Goal: Task Accomplishment & Management: Use online tool/utility

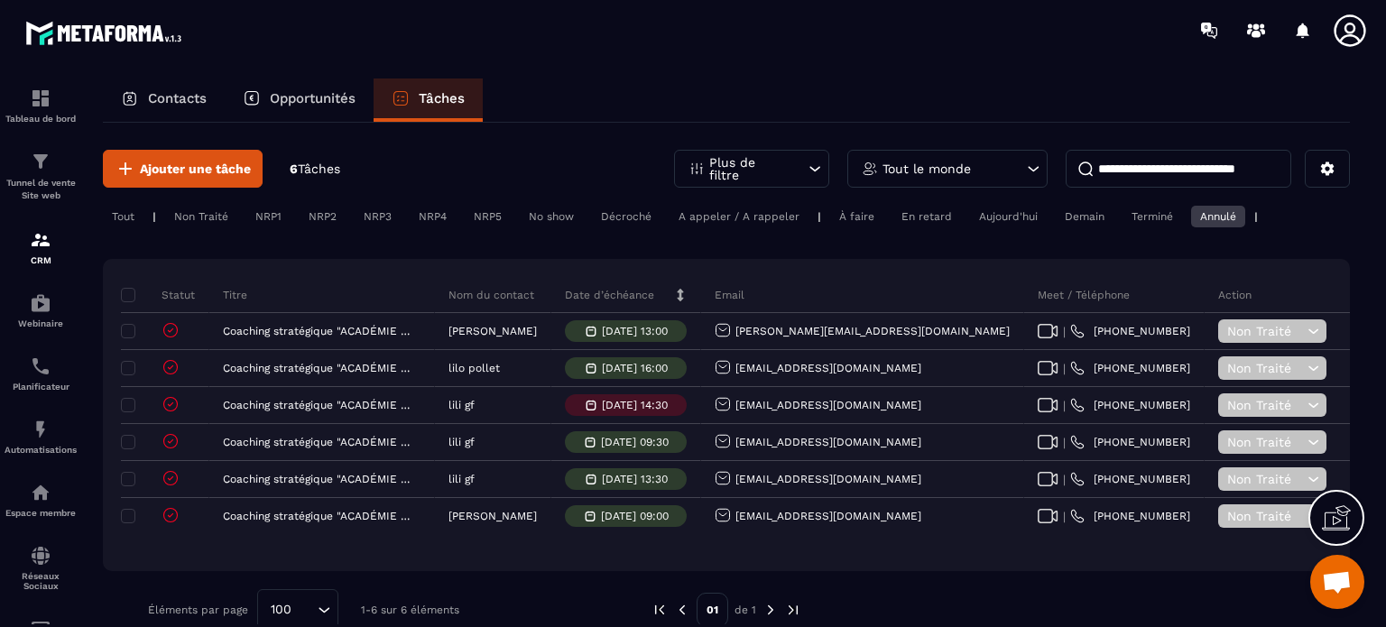
scroll to position [19087, 0]
click at [43, 381] on div "Planificateur" at bounding box center [41, 374] width 72 height 36
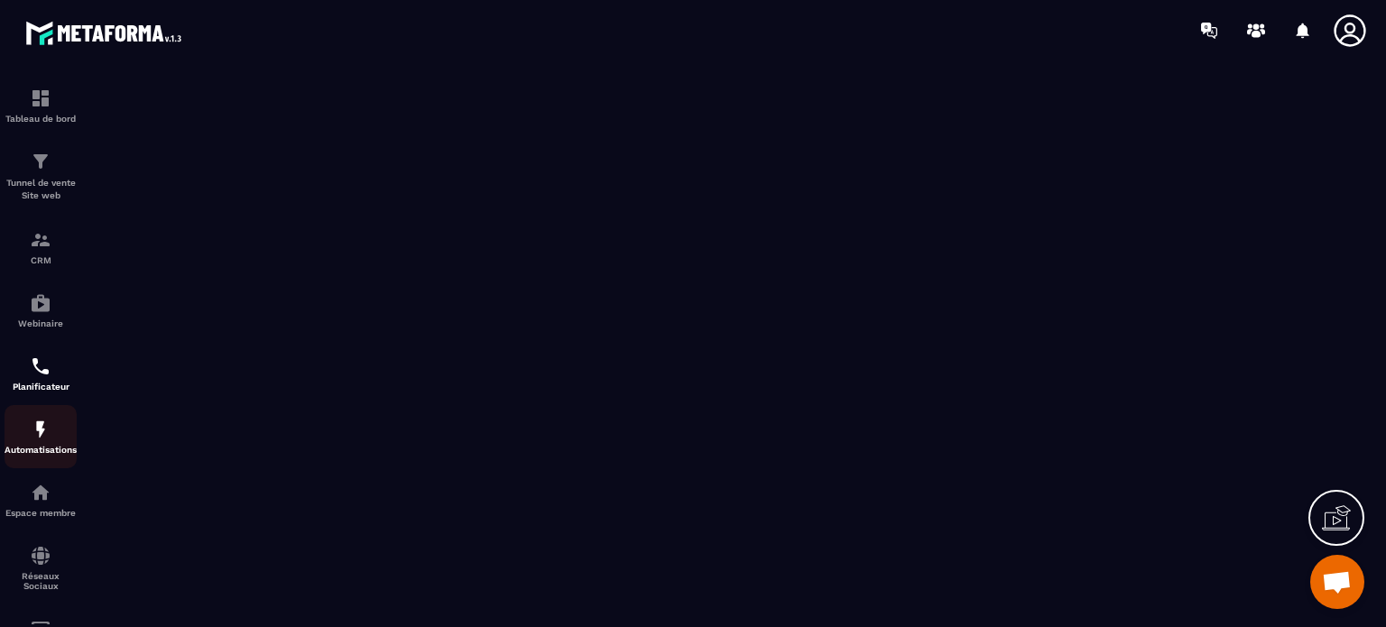
click at [35, 440] on img at bounding box center [41, 430] width 22 height 22
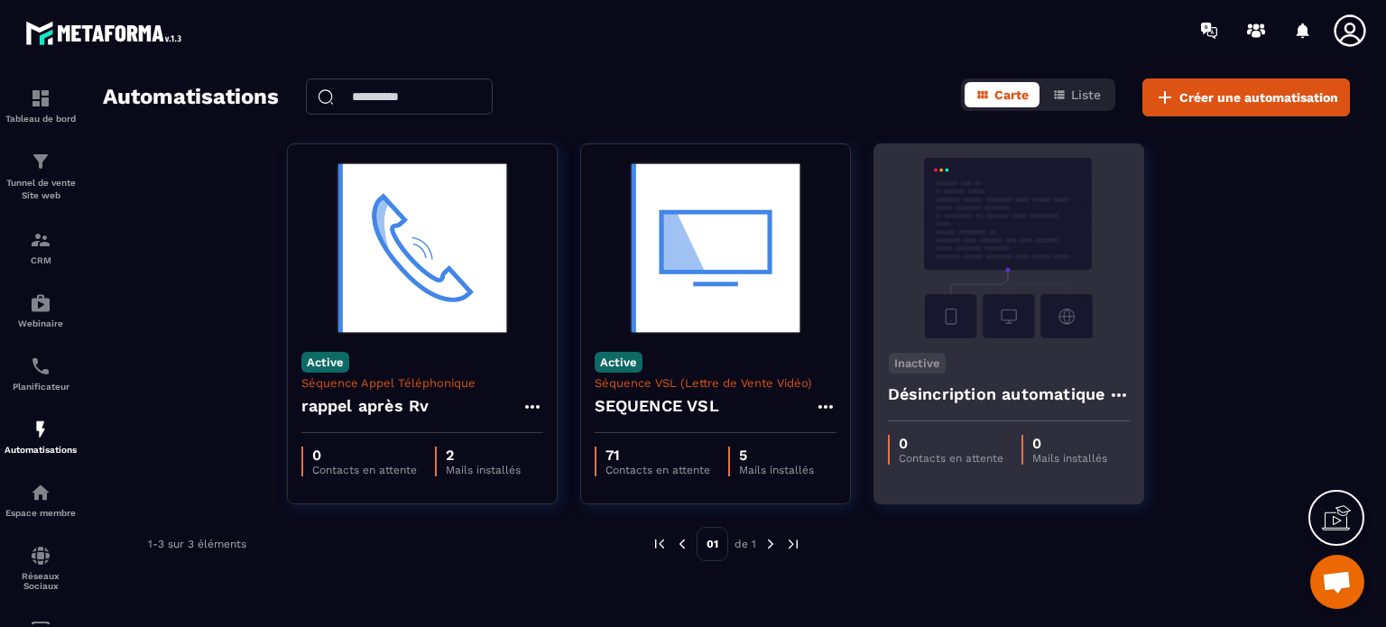
click at [1015, 210] on img at bounding box center [1009, 248] width 242 height 181
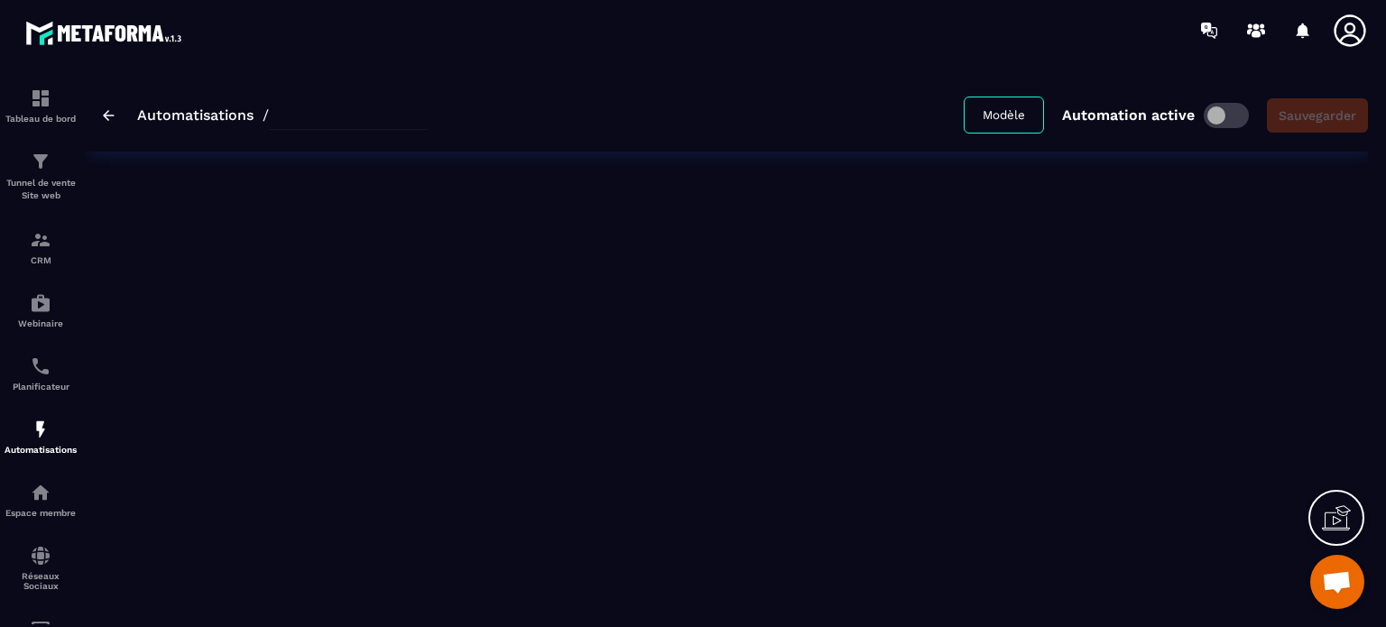
type input "**********"
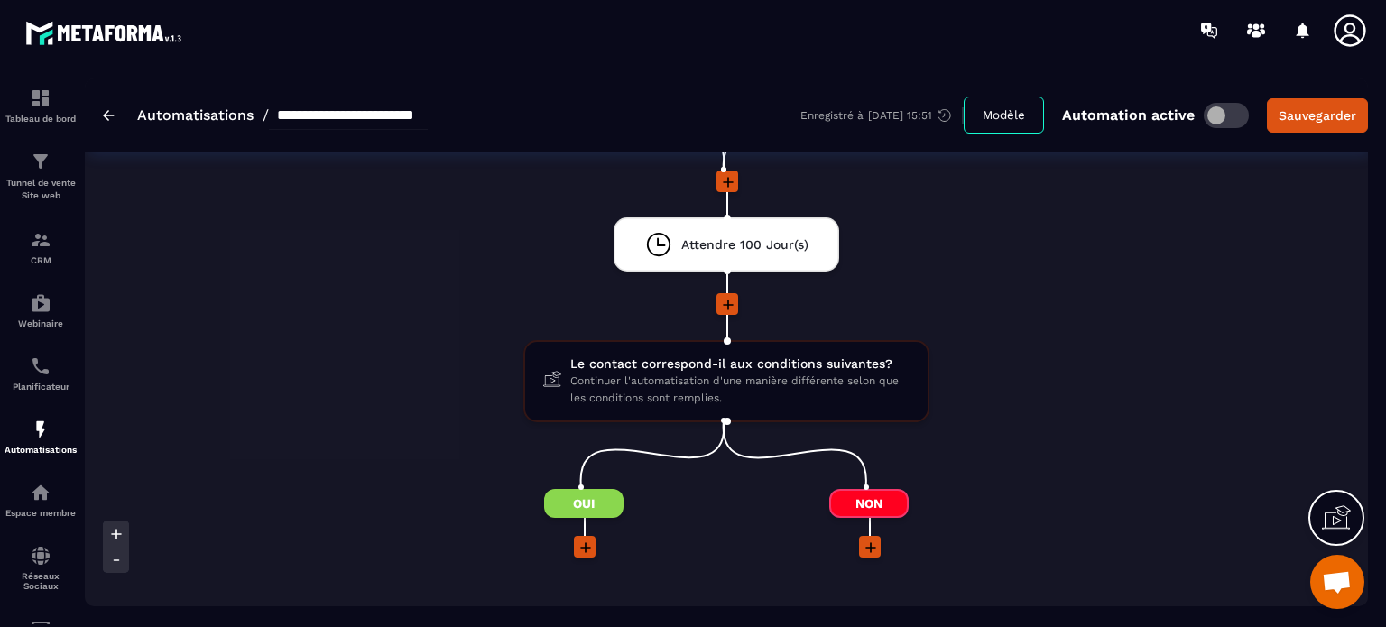
scroll to position [181, 0]
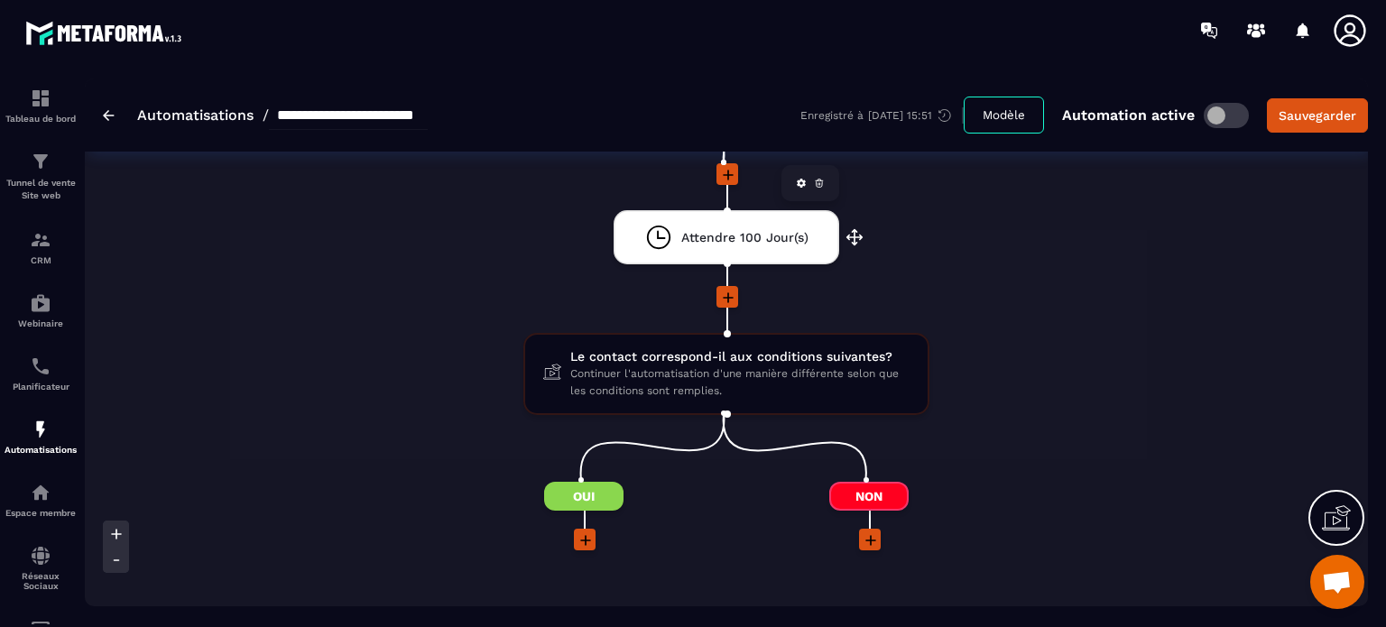
click at [755, 235] on span "Attendre 100 Jour(s)" at bounding box center [744, 237] width 127 height 17
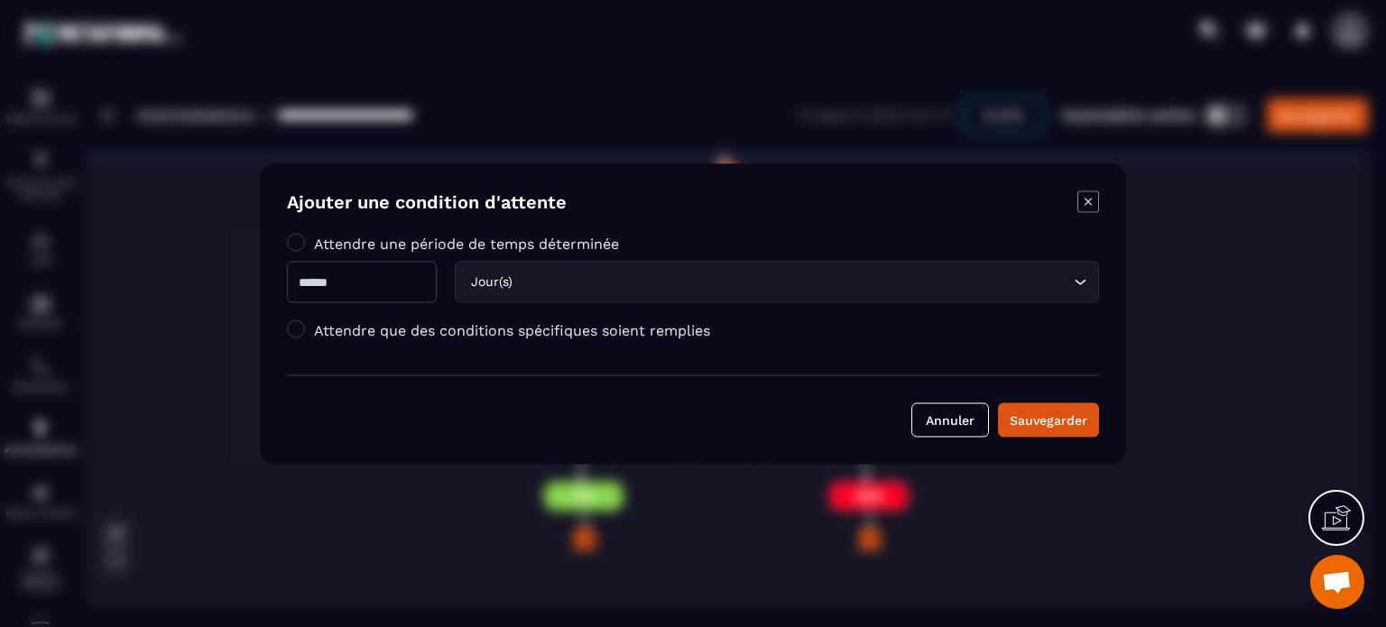
click at [336, 279] on input "***" at bounding box center [362, 282] width 150 height 42
type input "*"
type input "**"
click at [744, 316] on div "Attendre une période de temps déterminée ** Jour(s) Loading... Attendre que des…" at bounding box center [693, 291] width 812 height 114
click at [1005, 416] on button "Sauvegarder" at bounding box center [1048, 420] width 101 height 34
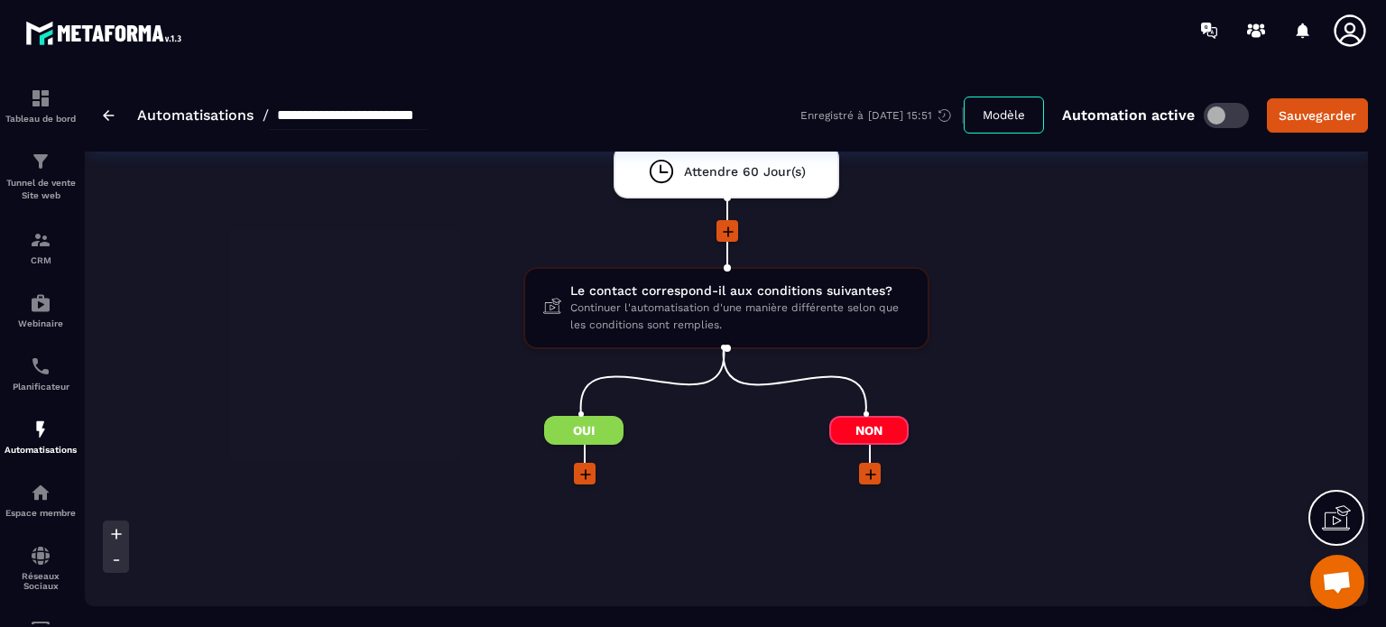
scroll to position [245, 0]
click at [655, 305] on span "Continuer l'automatisation d'une manière différente selon que les conditions so…" at bounding box center [739, 318] width 339 height 34
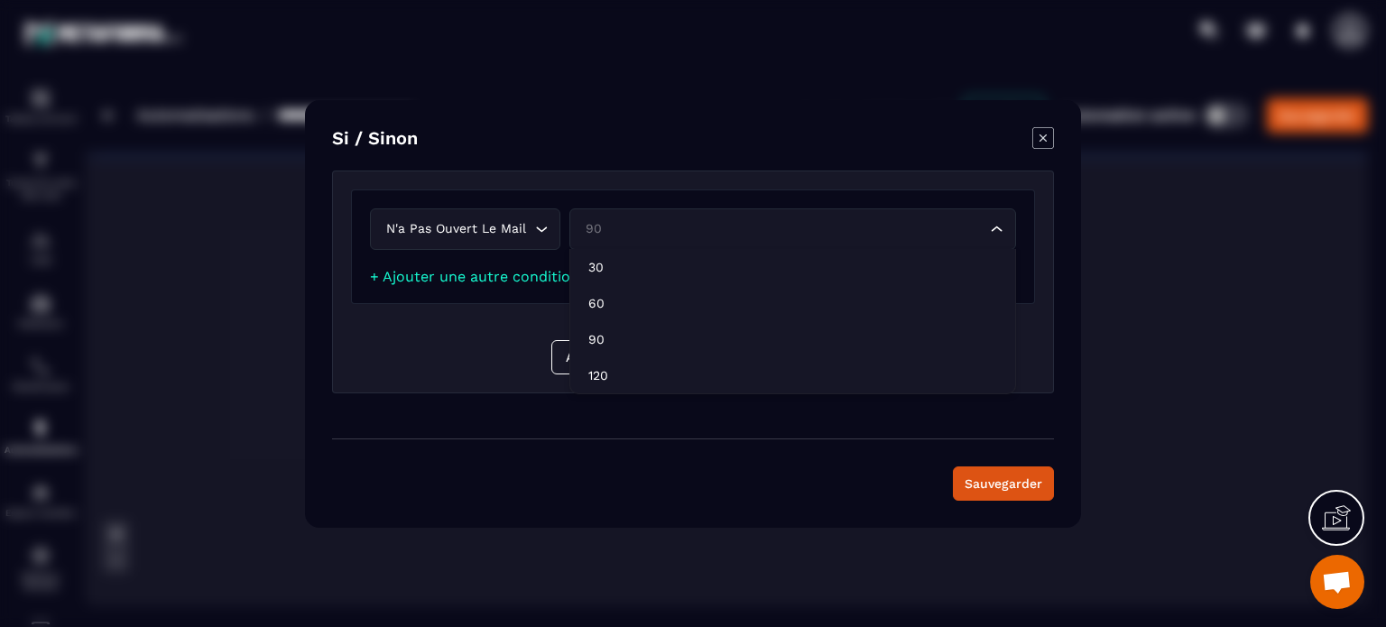
click at [1000, 231] on icon "Search for option" at bounding box center [997, 229] width 18 height 18
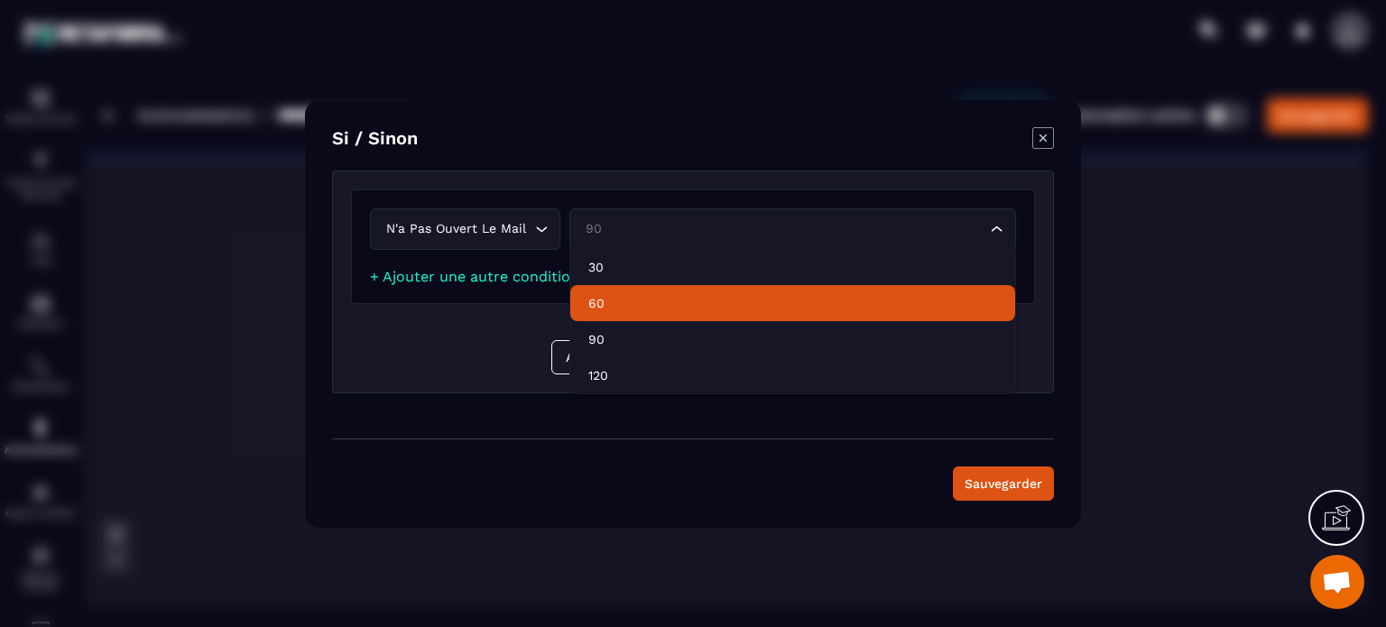
click at [598, 292] on li "60" at bounding box center [792, 303] width 445 height 36
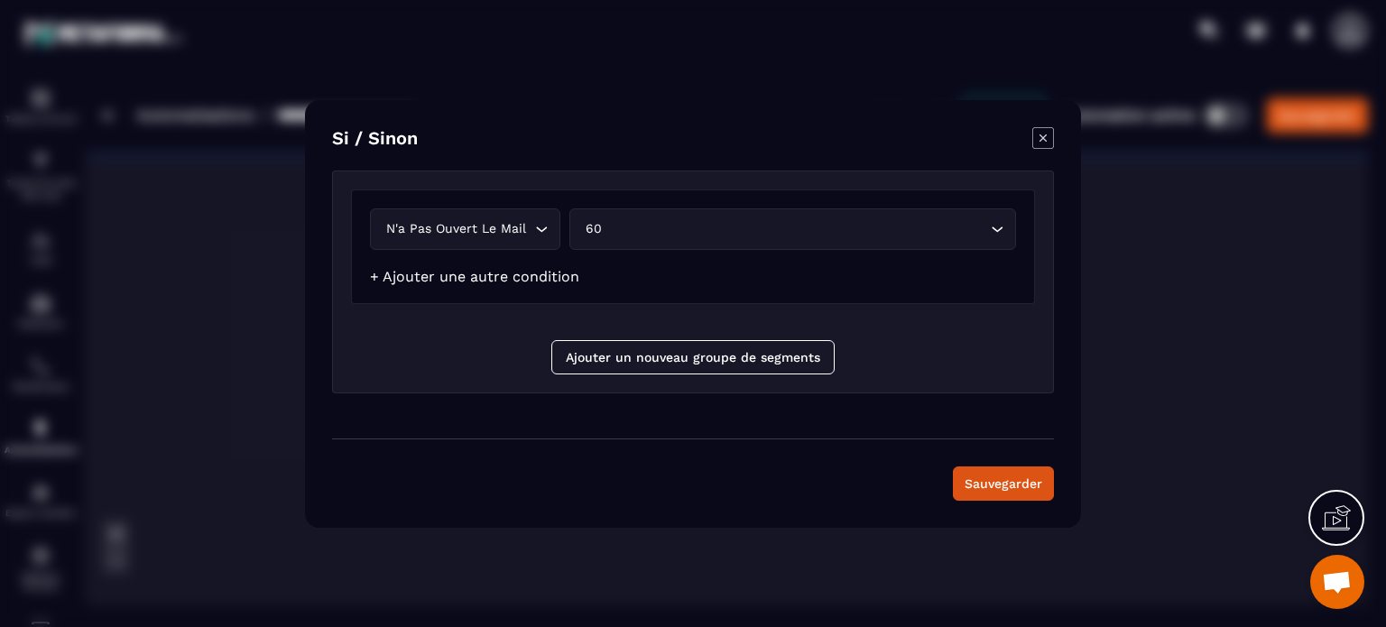
click at [539, 279] on link "+ Ajouter une autre condition" at bounding box center [474, 276] width 209 height 17
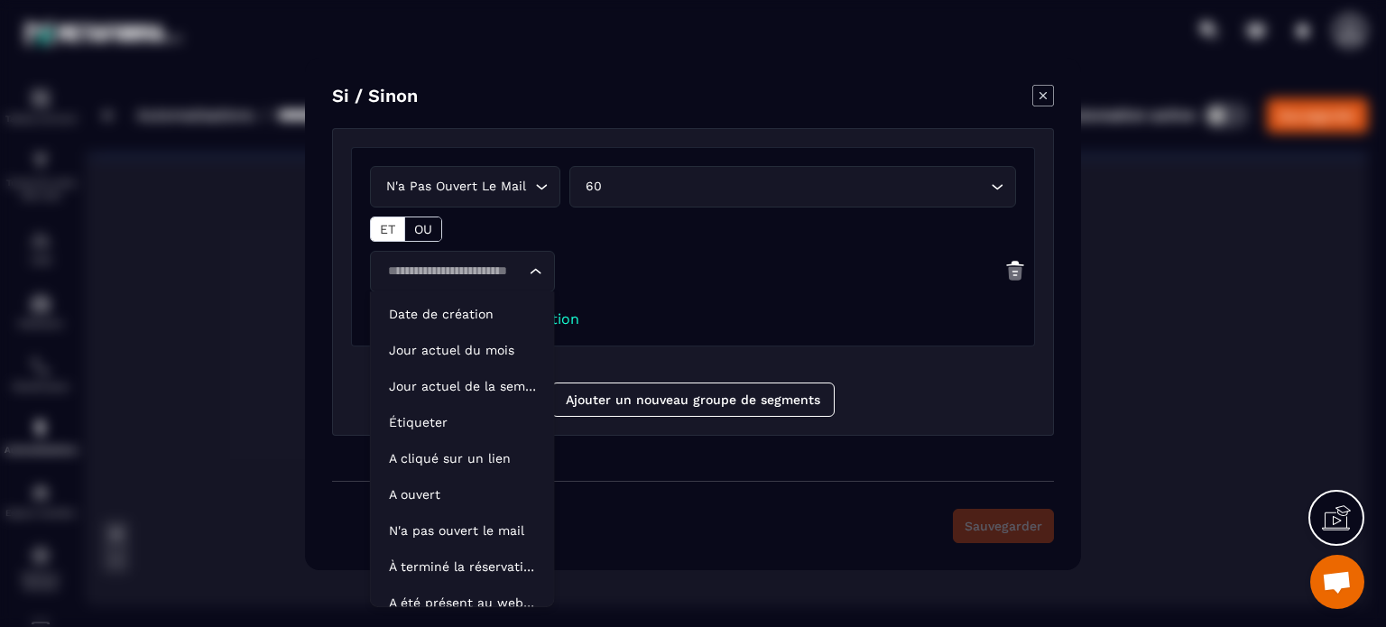
click at [502, 273] on input "Search for option" at bounding box center [454, 272] width 144 height 20
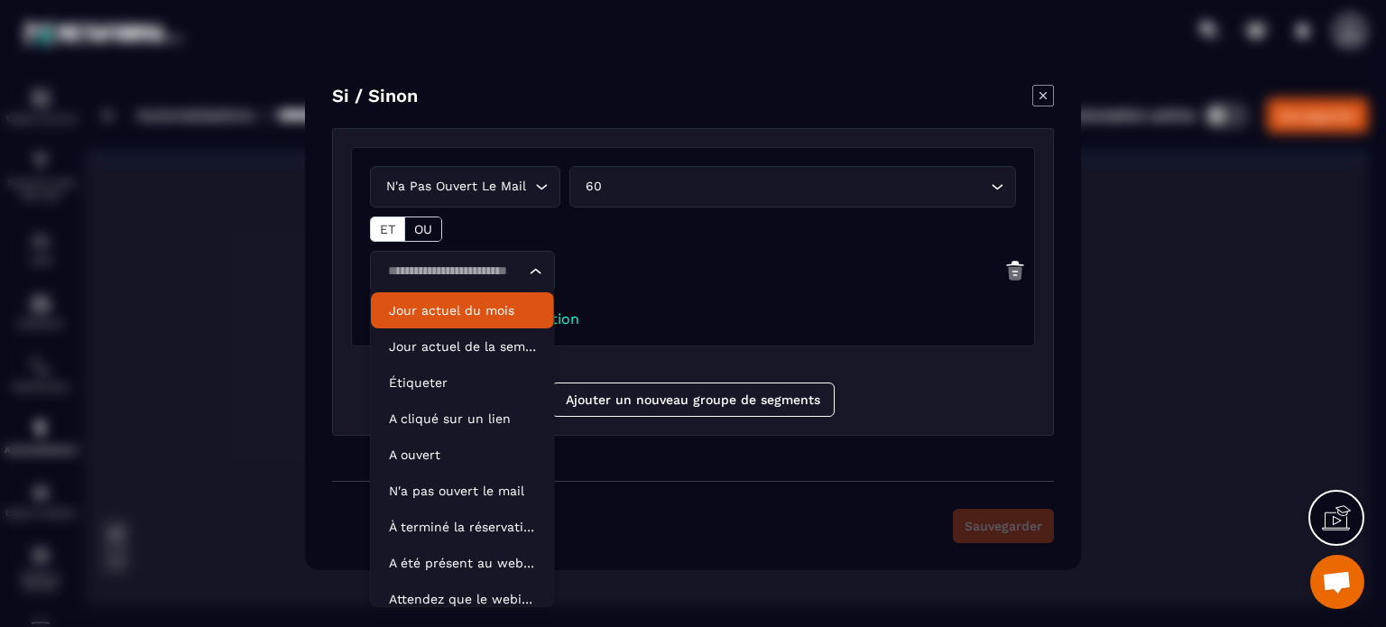
scroll to position [0, 0]
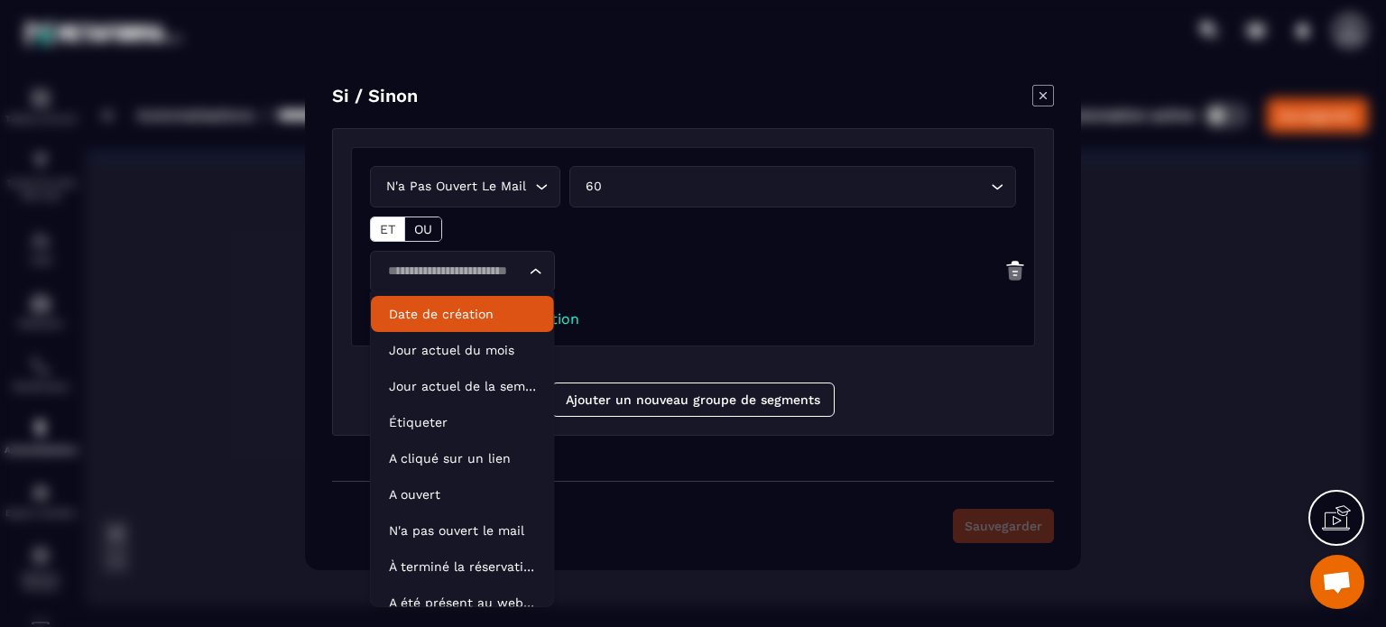
click at [447, 312] on p "Date de création" at bounding box center [462, 314] width 147 height 18
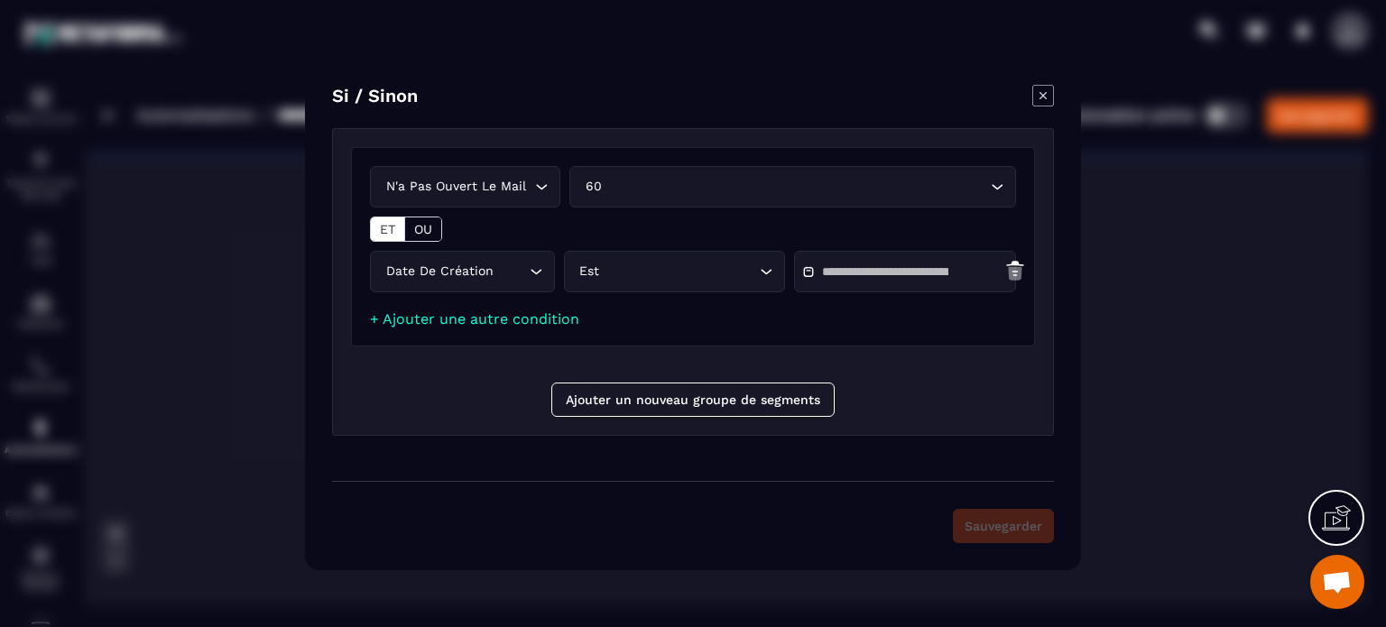
click at [1051, 93] on icon "Modal window" at bounding box center [1044, 96] width 22 height 22
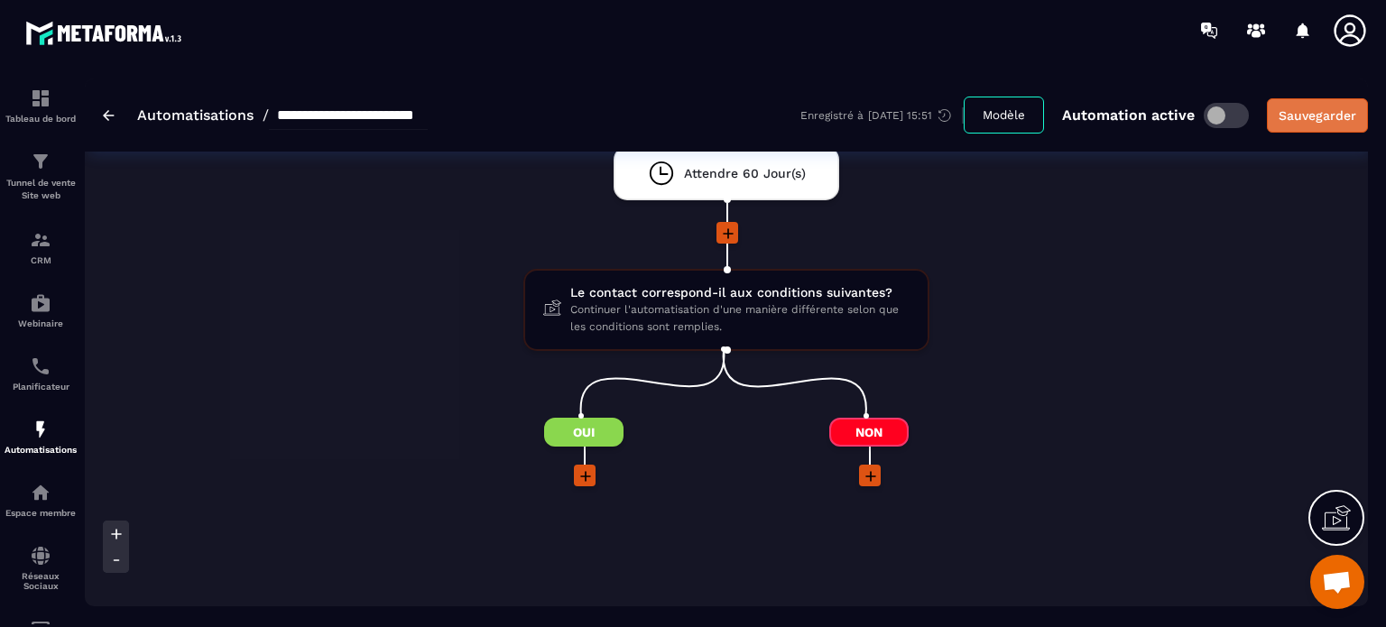
click at [1336, 108] on div "Sauvegarder" at bounding box center [1318, 116] width 78 height 18
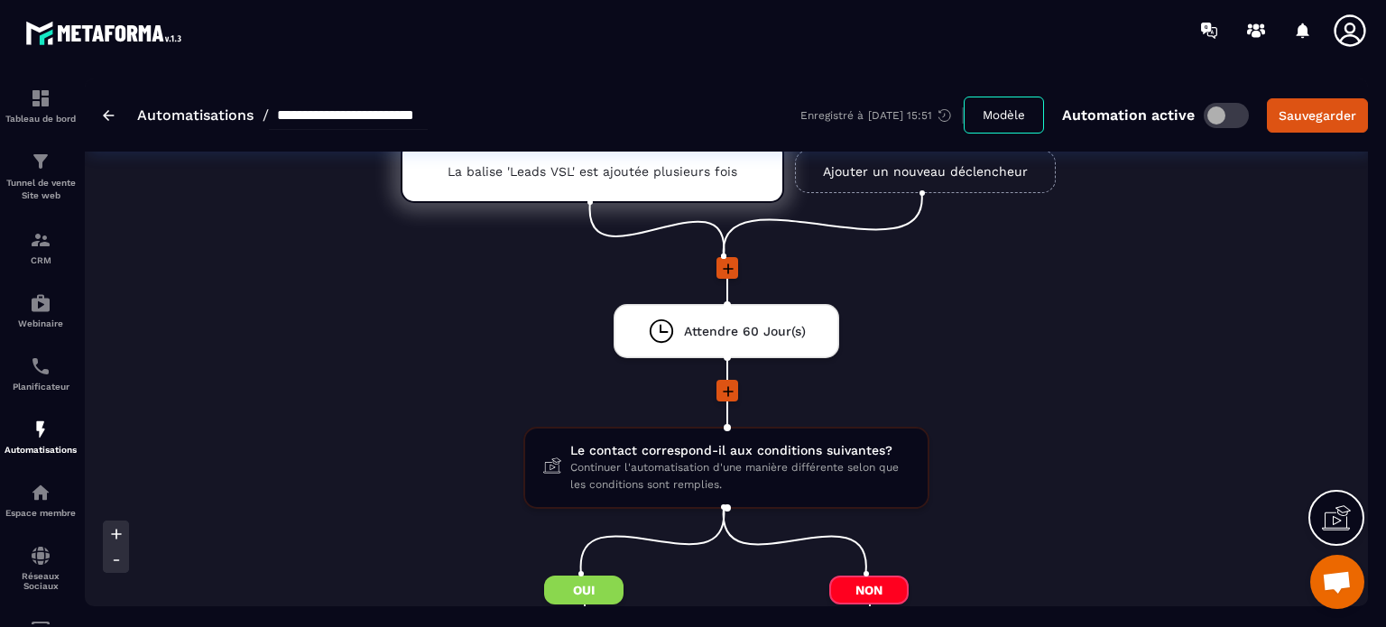
scroll to position [64, 0]
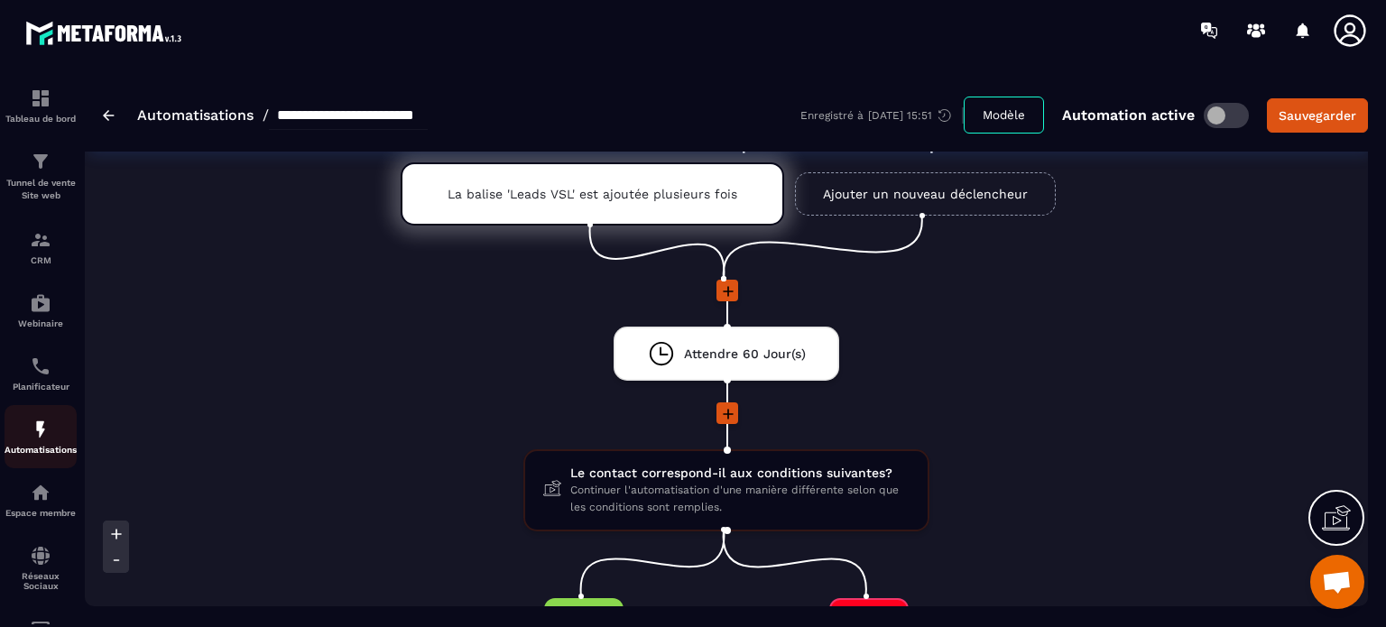
click at [43, 440] on img at bounding box center [41, 430] width 22 height 22
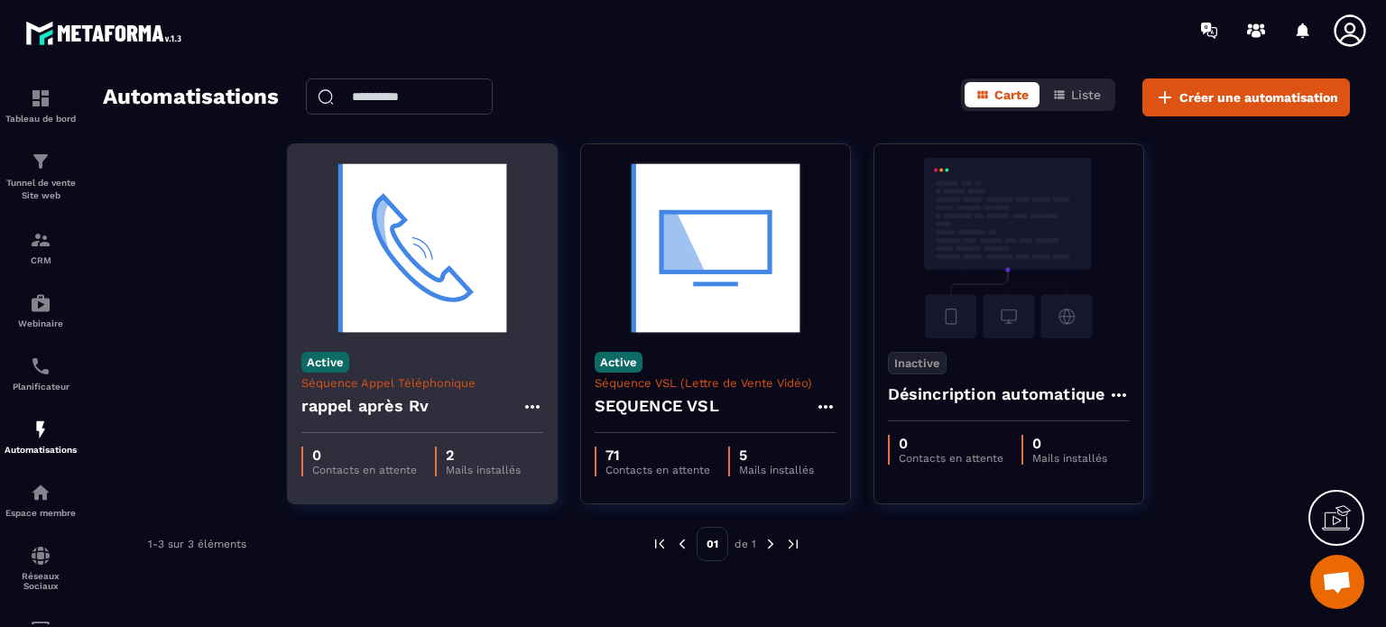
click at [365, 257] on img at bounding box center [422, 248] width 242 height 181
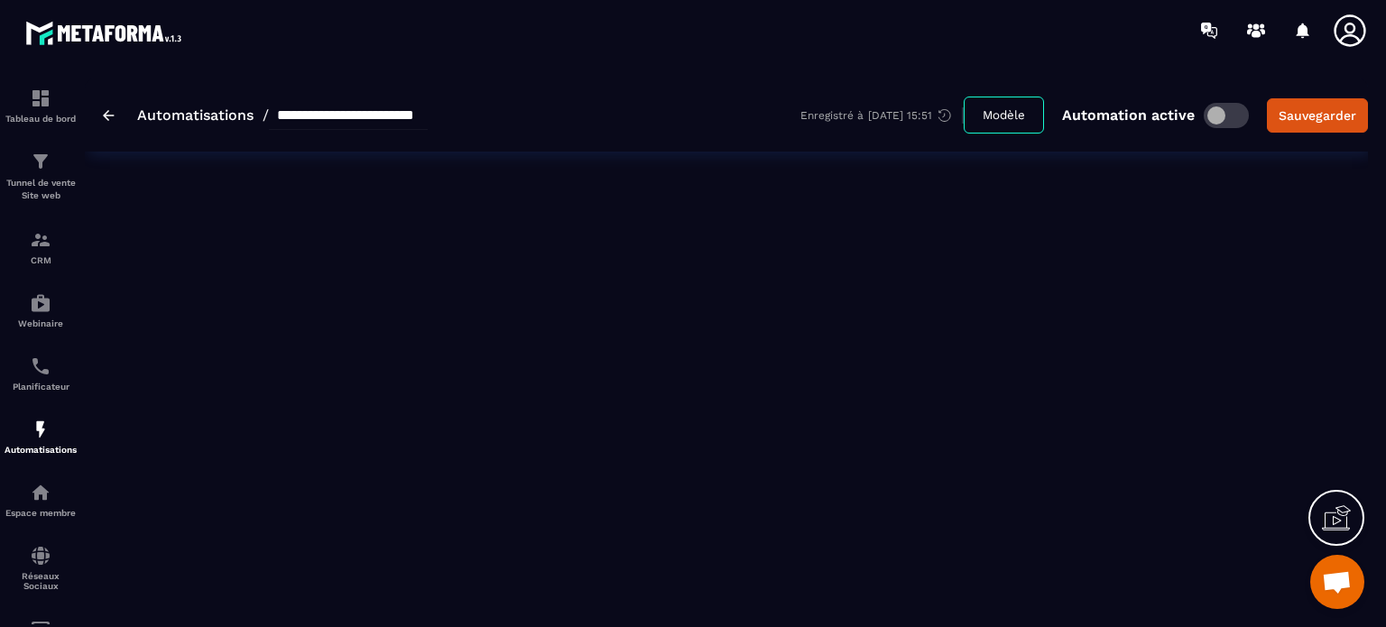
type input "**********"
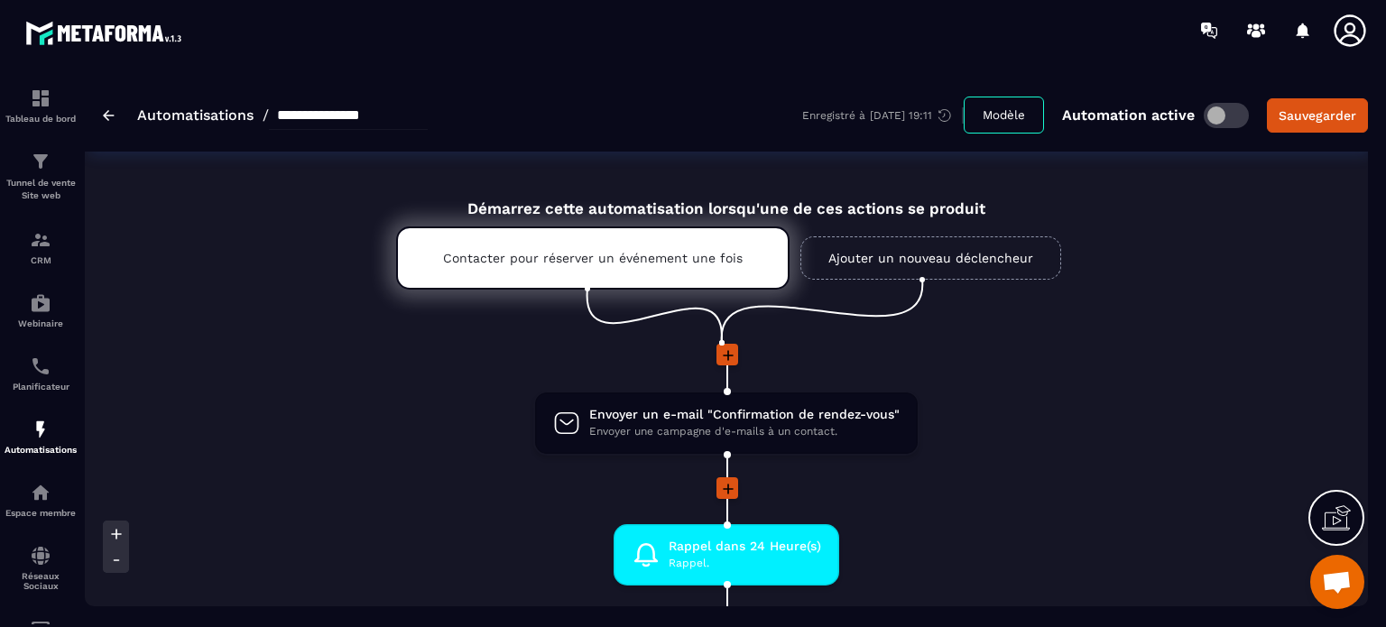
click at [1000, 114] on button "Modèle" at bounding box center [1004, 115] width 80 height 37
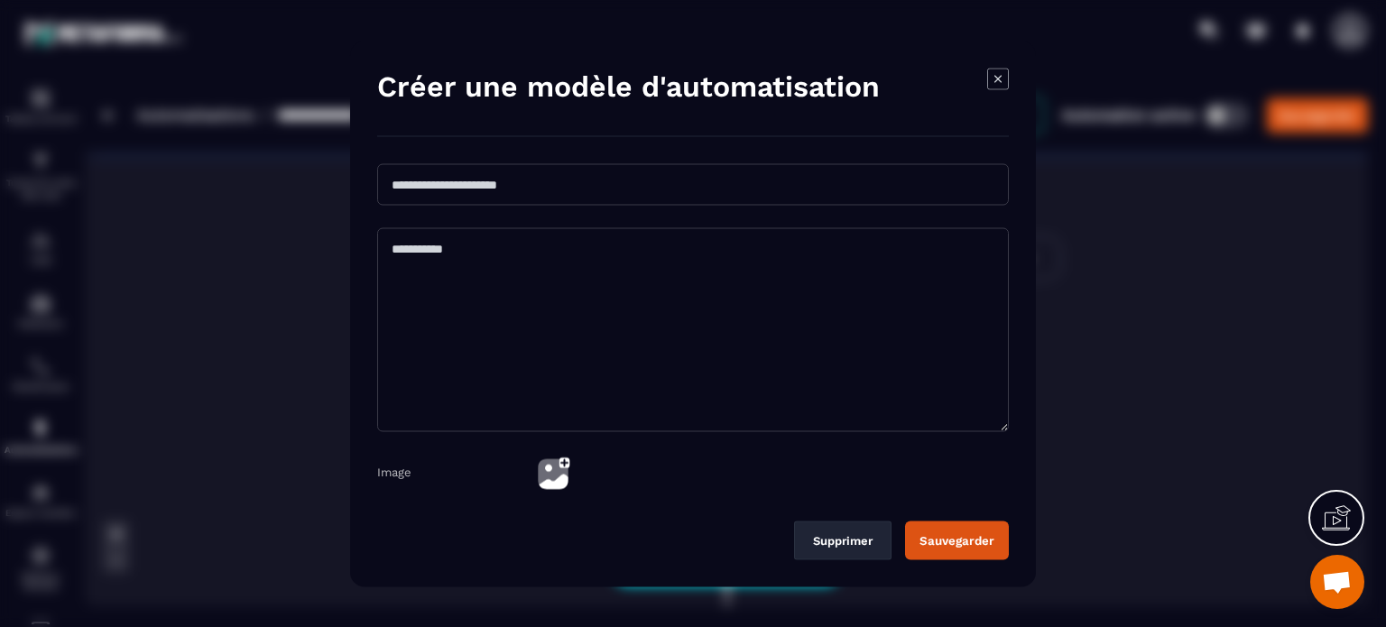
click at [996, 82] on icon "Modal window" at bounding box center [998, 79] width 22 height 22
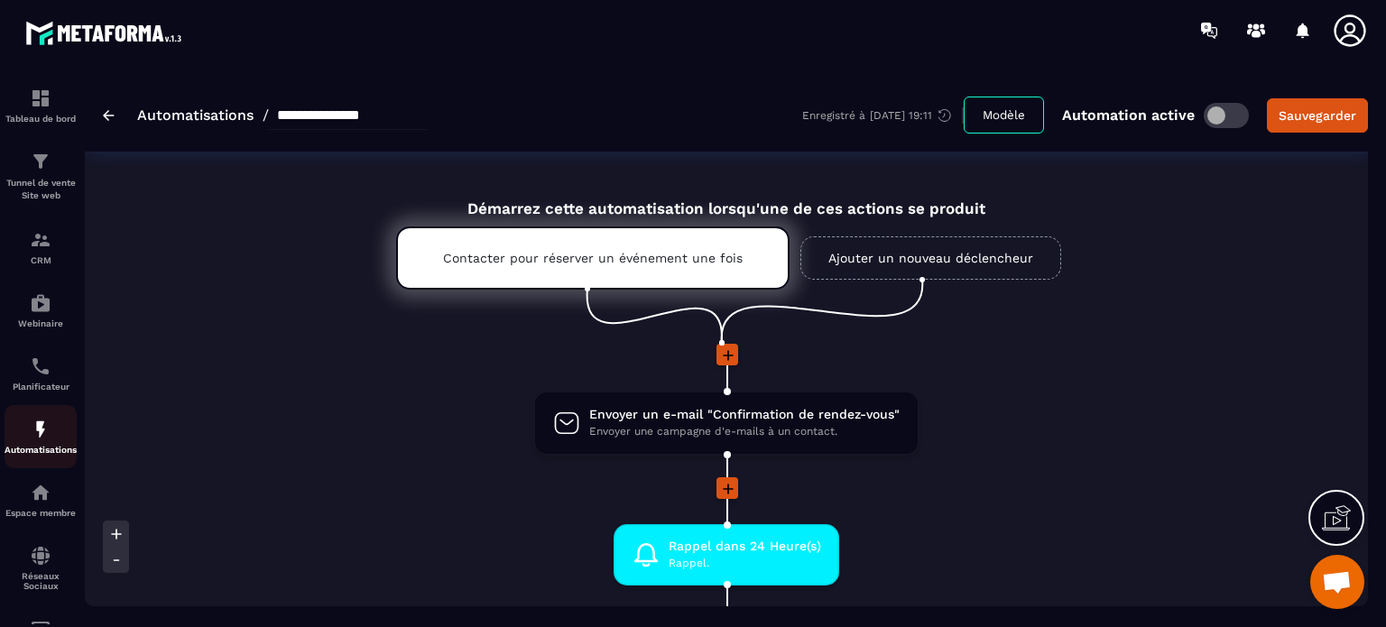
click at [32, 432] on img at bounding box center [41, 430] width 22 height 22
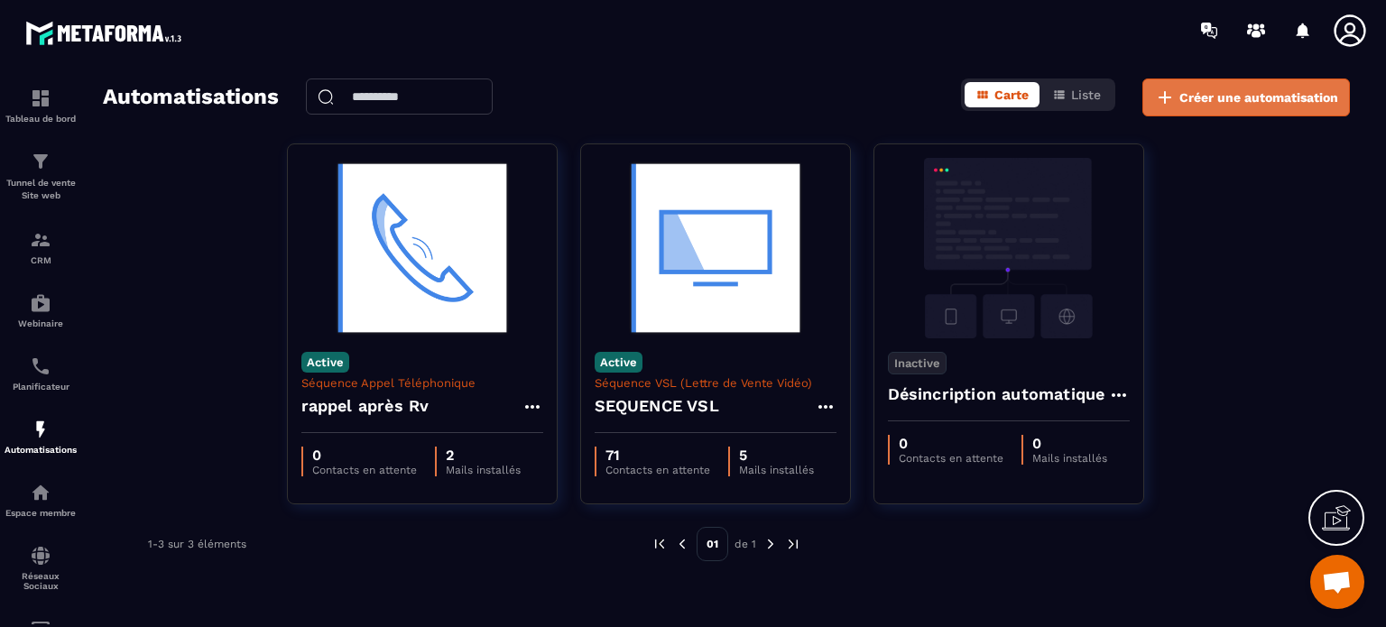
click at [1226, 98] on span "Créer une automatisation" at bounding box center [1259, 97] width 159 height 18
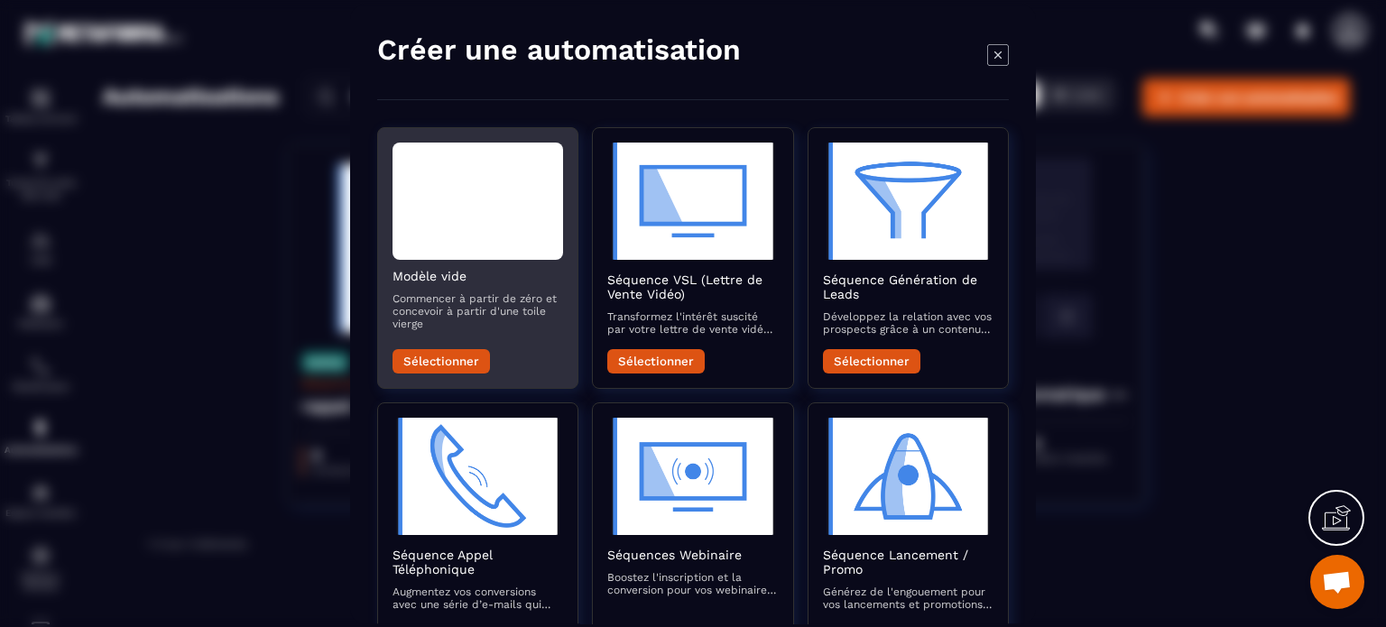
click at [477, 228] on div "Modal window" at bounding box center [478, 201] width 171 height 117
click at [445, 357] on button "Sélectionner" at bounding box center [441, 361] width 97 height 24
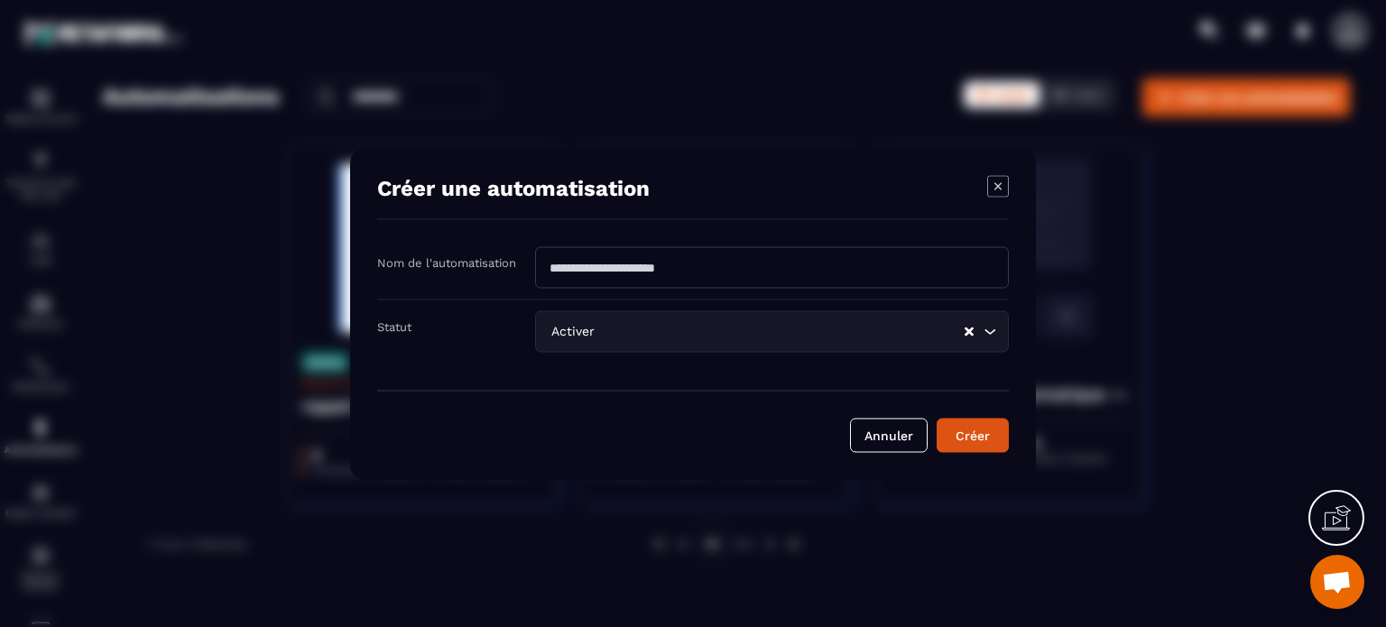
click at [594, 271] on input "Modal window" at bounding box center [772, 267] width 474 height 42
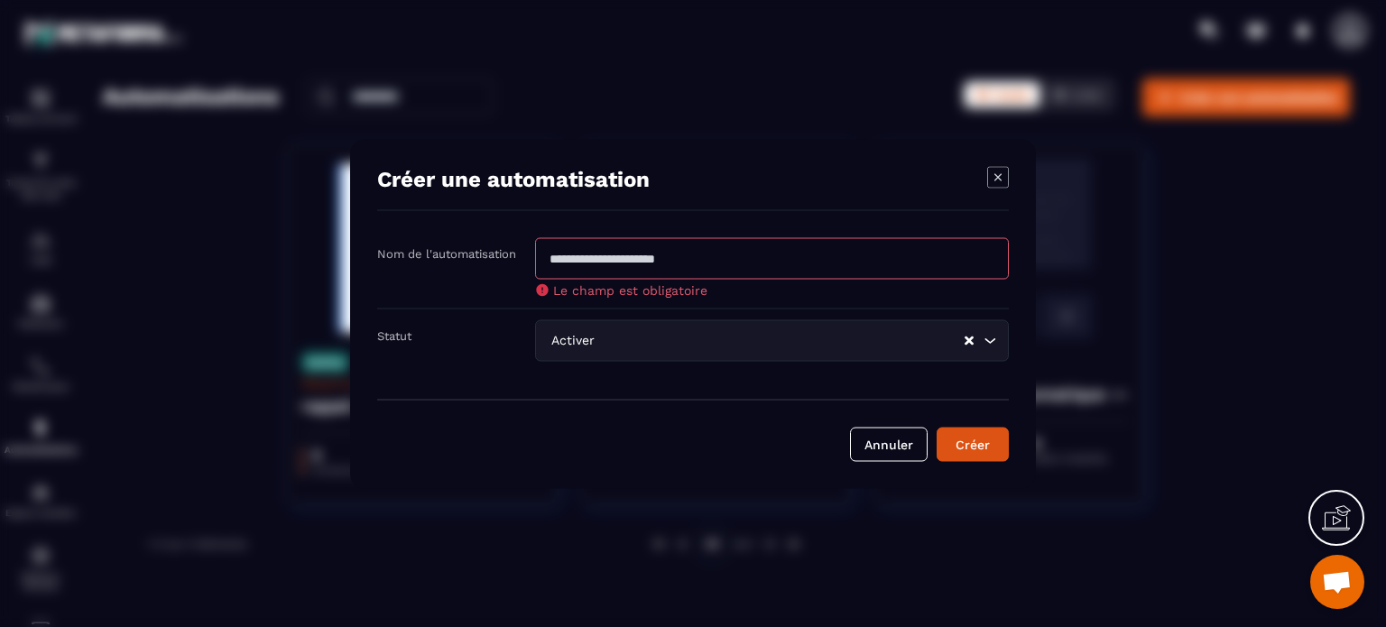
click at [498, 316] on div "Statut Activer Loading..." at bounding box center [693, 340] width 632 height 63
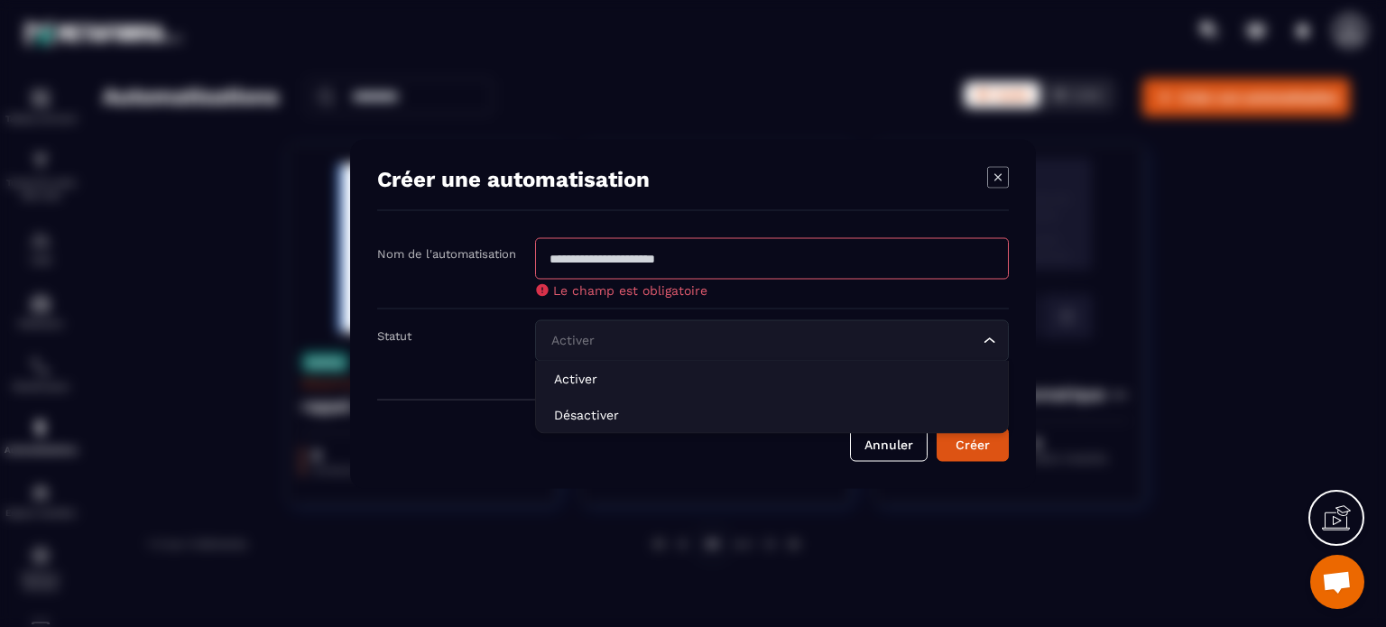
click at [991, 346] on icon "Search for option" at bounding box center [990, 340] width 18 height 18
click at [991, 345] on icon "Search for option" at bounding box center [990, 340] width 18 height 18
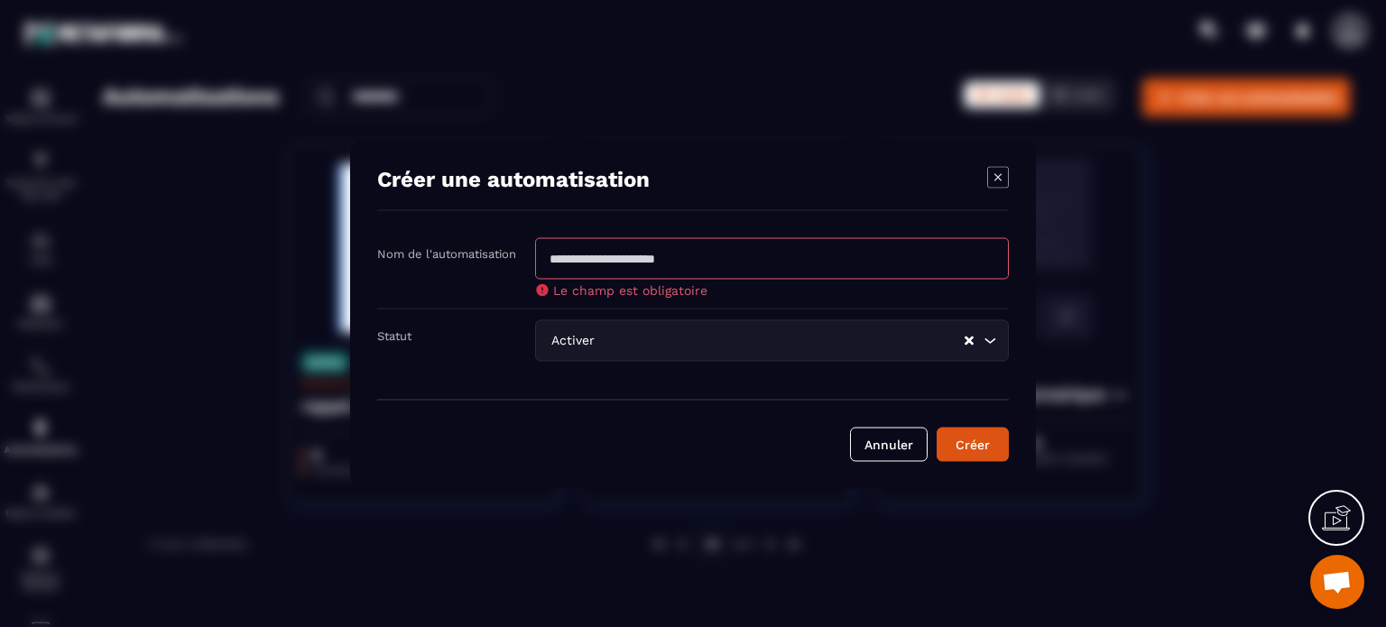
click at [996, 178] on icon "Modal window" at bounding box center [998, 177] width 22 height 22
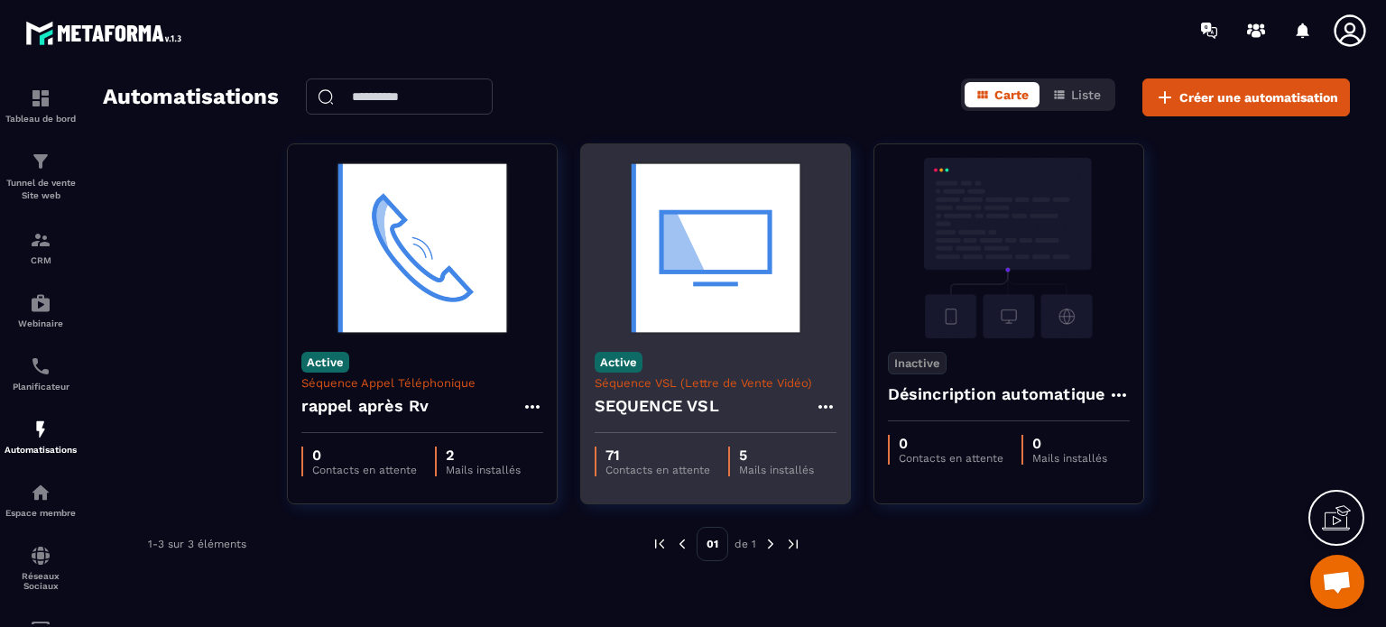
click at [634, 464] on p "Contacts en attente" at bounding box center [658, 470] width 105 height 13
click at [664, 290] on img at bounding box center [716, 248] width 242 height 181
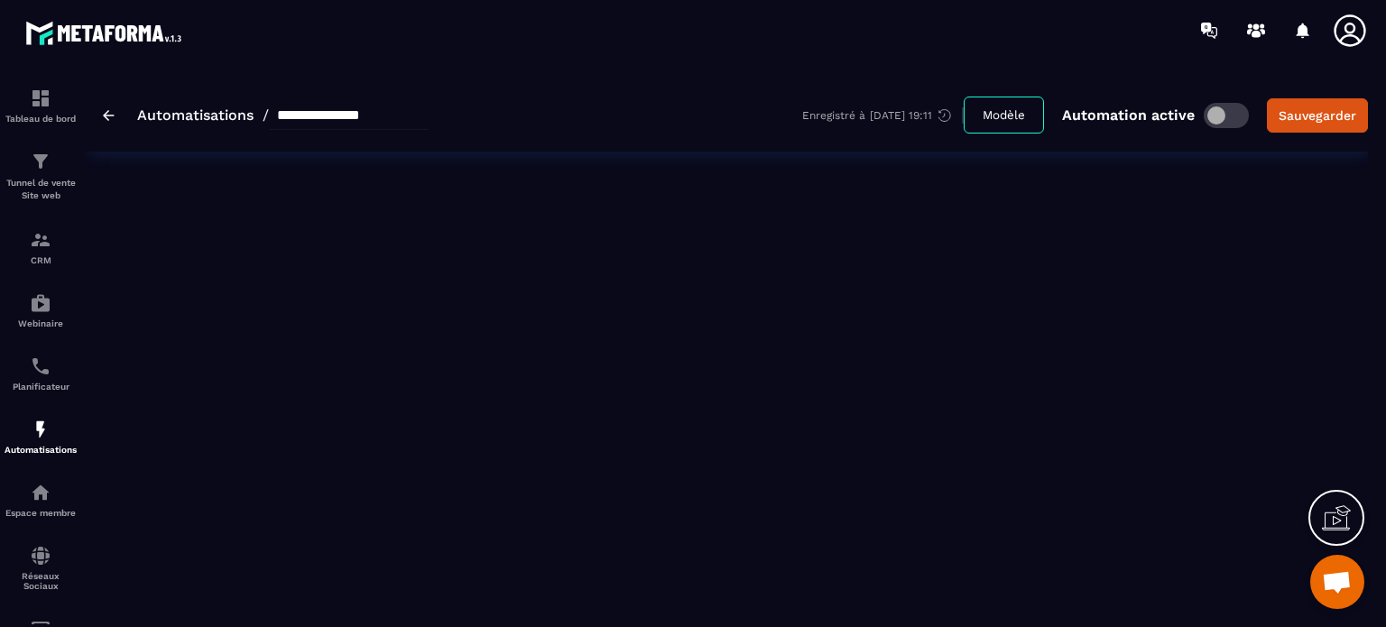
type input "**********"
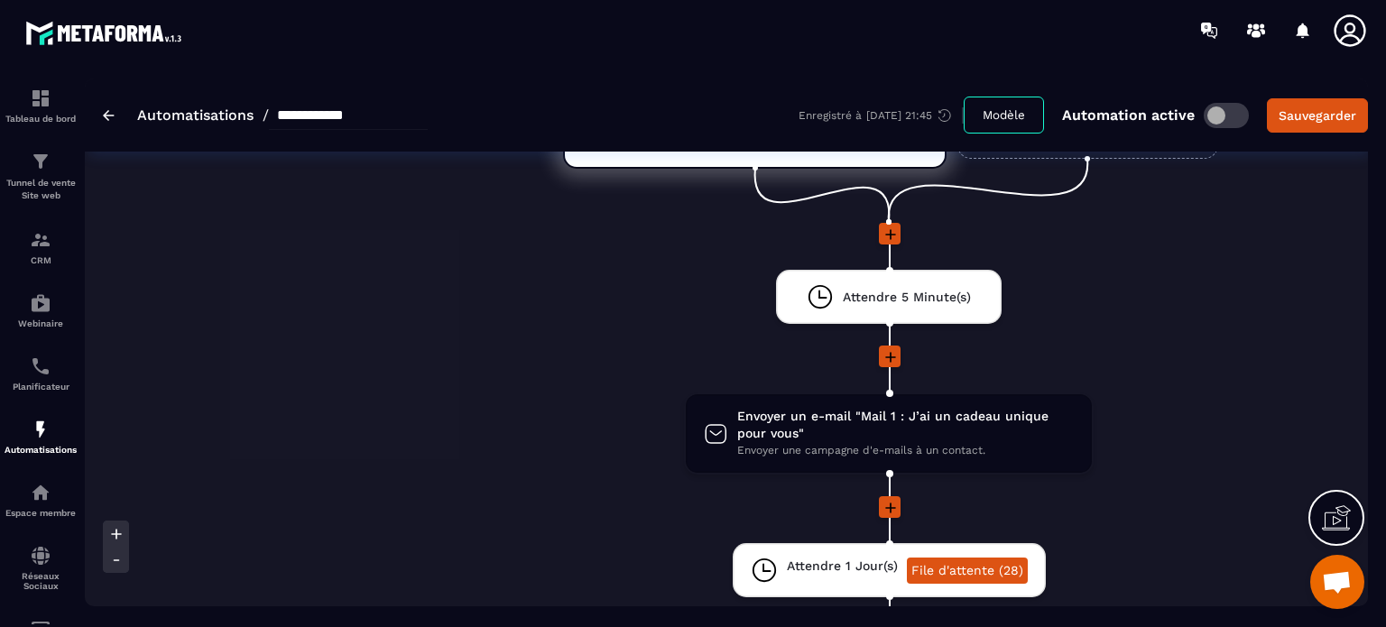
scroll to position [271, 0]
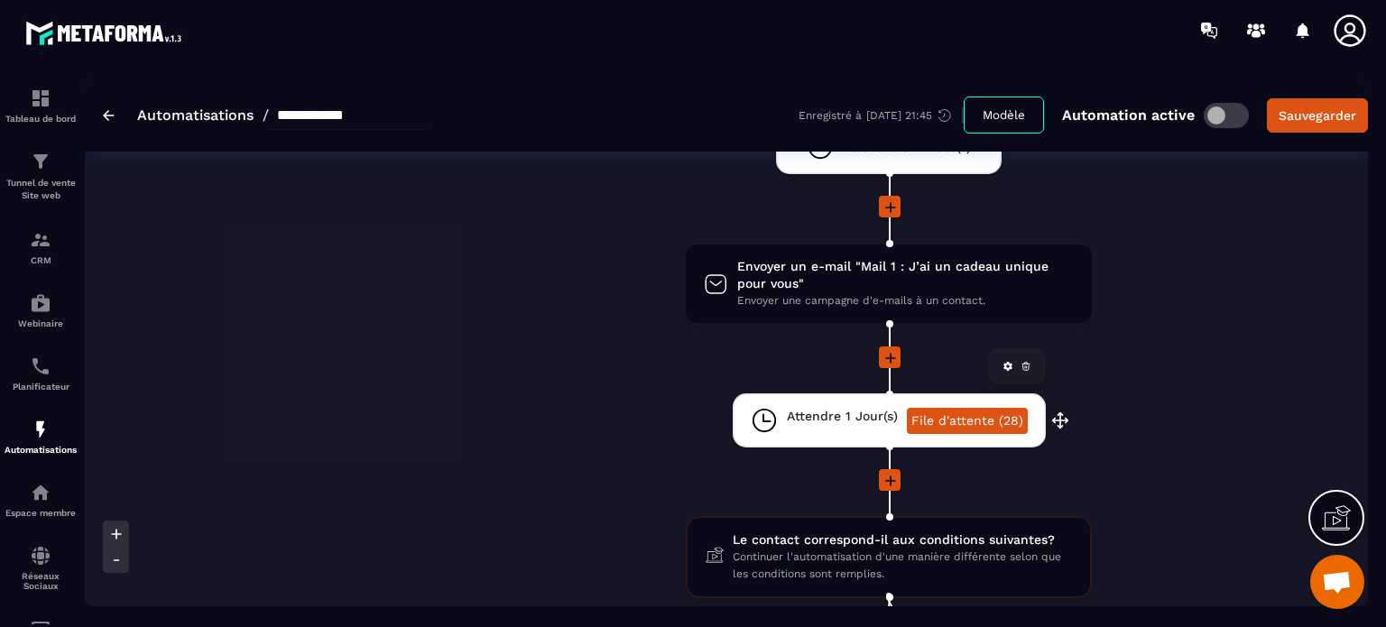
click at [940, 415] on link "File d'attente (28)" at bounding box center [967, 421] width 121 height 26
